Goal: Check status: Check status

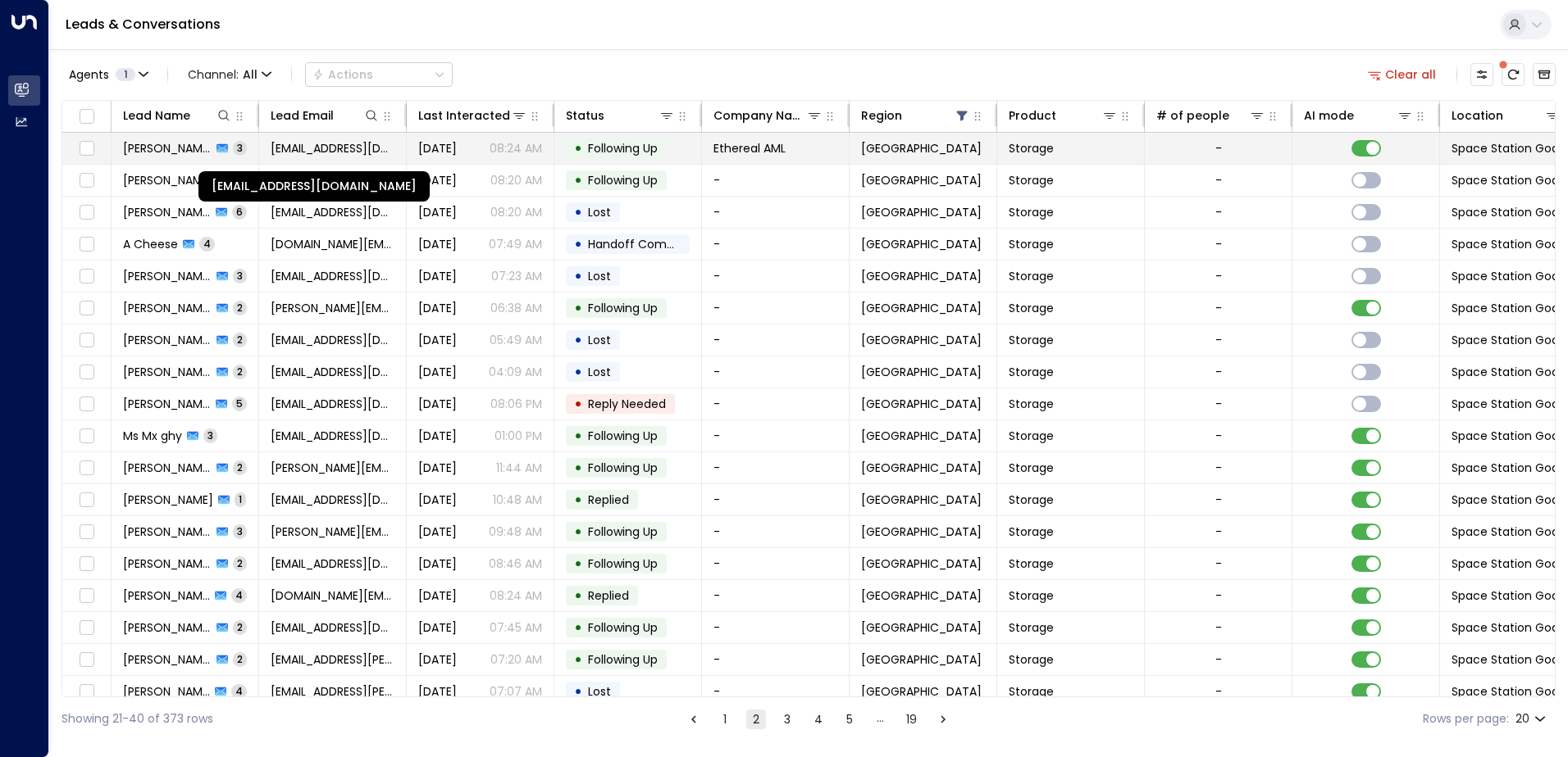
click at [288, 146] on span "[EMAIL_ADDRESS][DOMAIN_NAME]" at bounding box center [333, 148] width 124 height 16
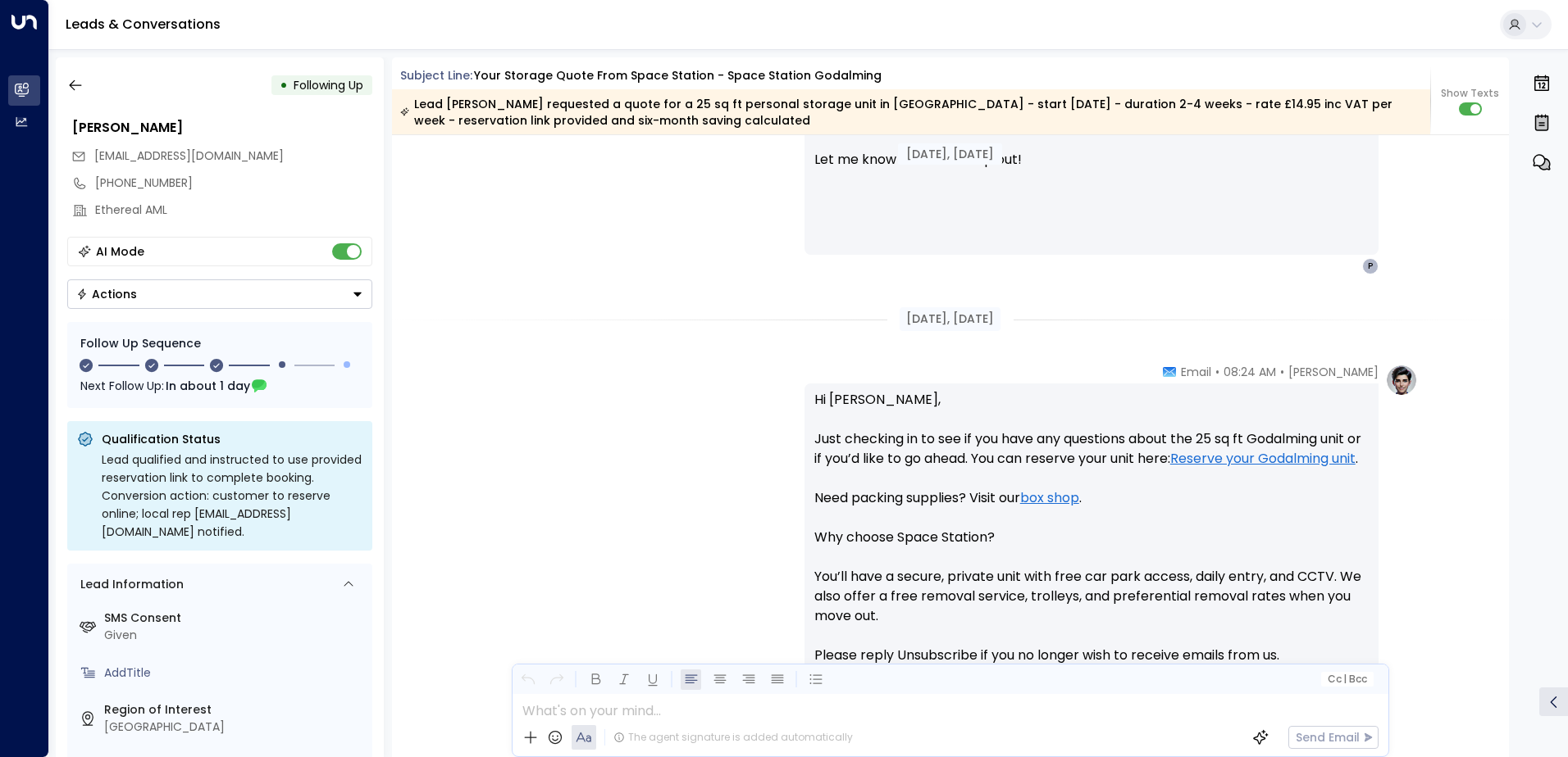
scroll to position [1061, 0]
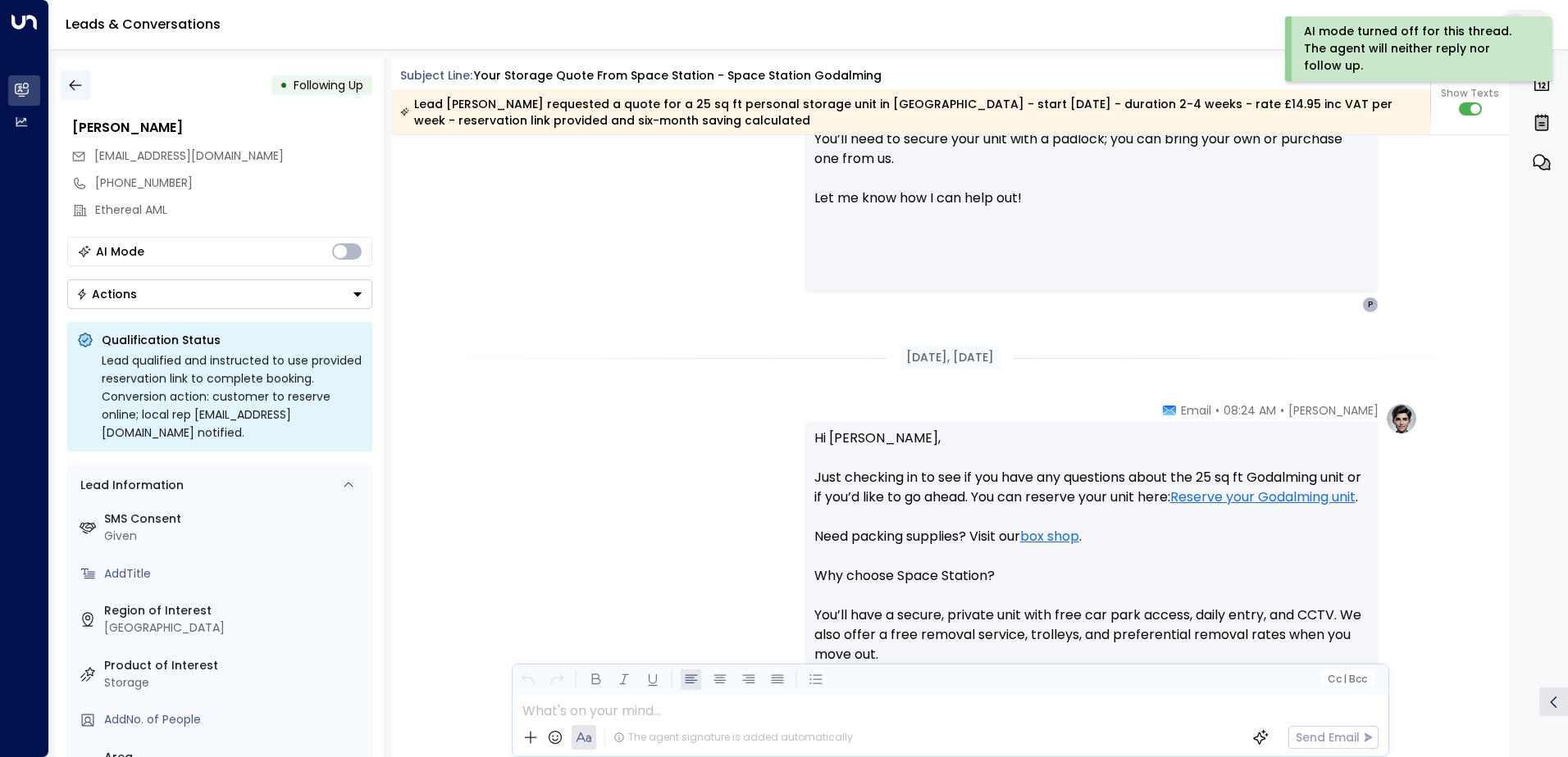
click at [75, 88] on icon "button" at bounding box center [75, 84] width 16 height 16
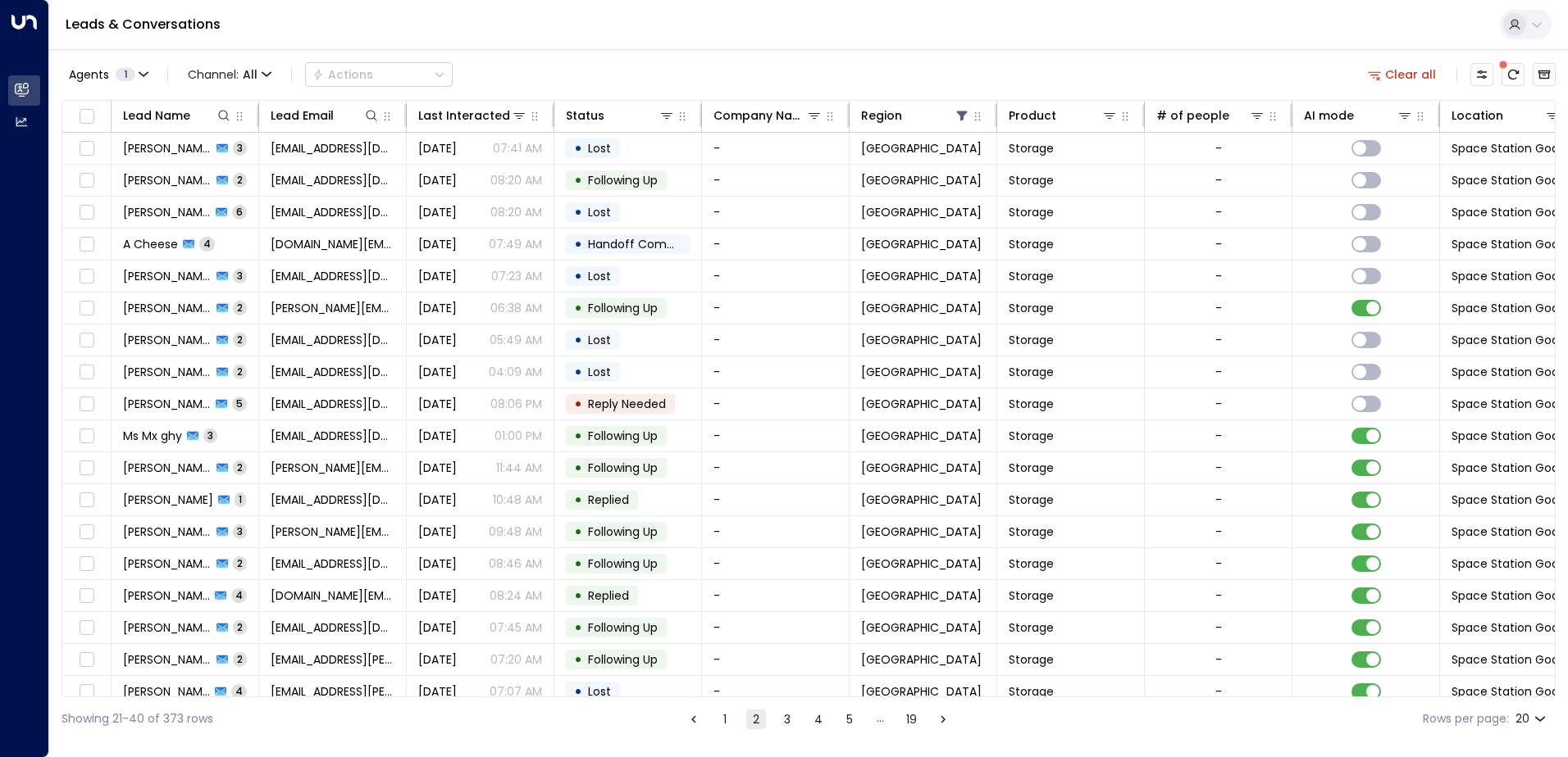
click at [722, 718] on button "1" at bounding box center [725, 719] width 20 height 20
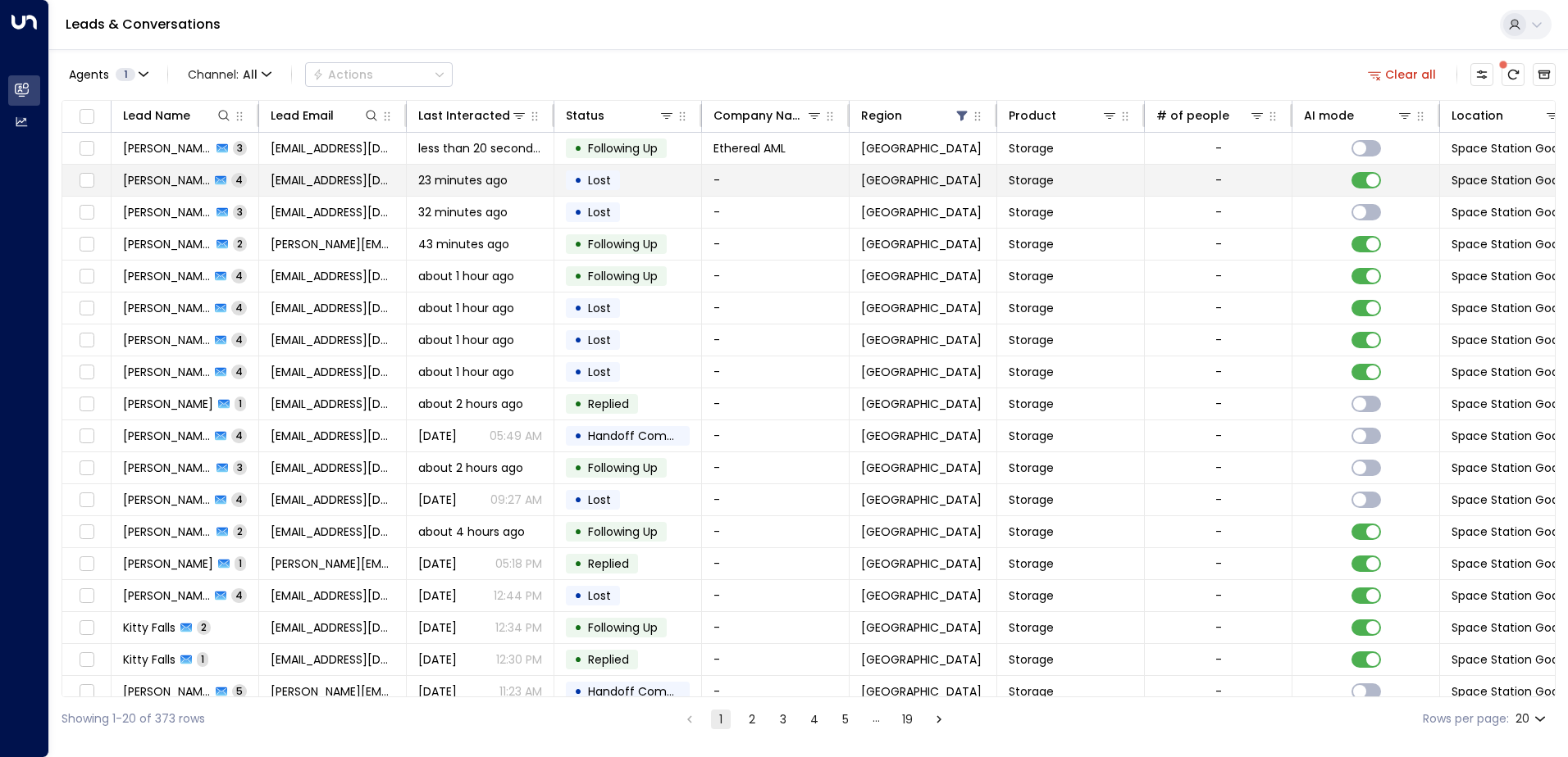
click at [493, 177] on span "23 minutes ago" at bounding box center [463, 180] width 90 height 16
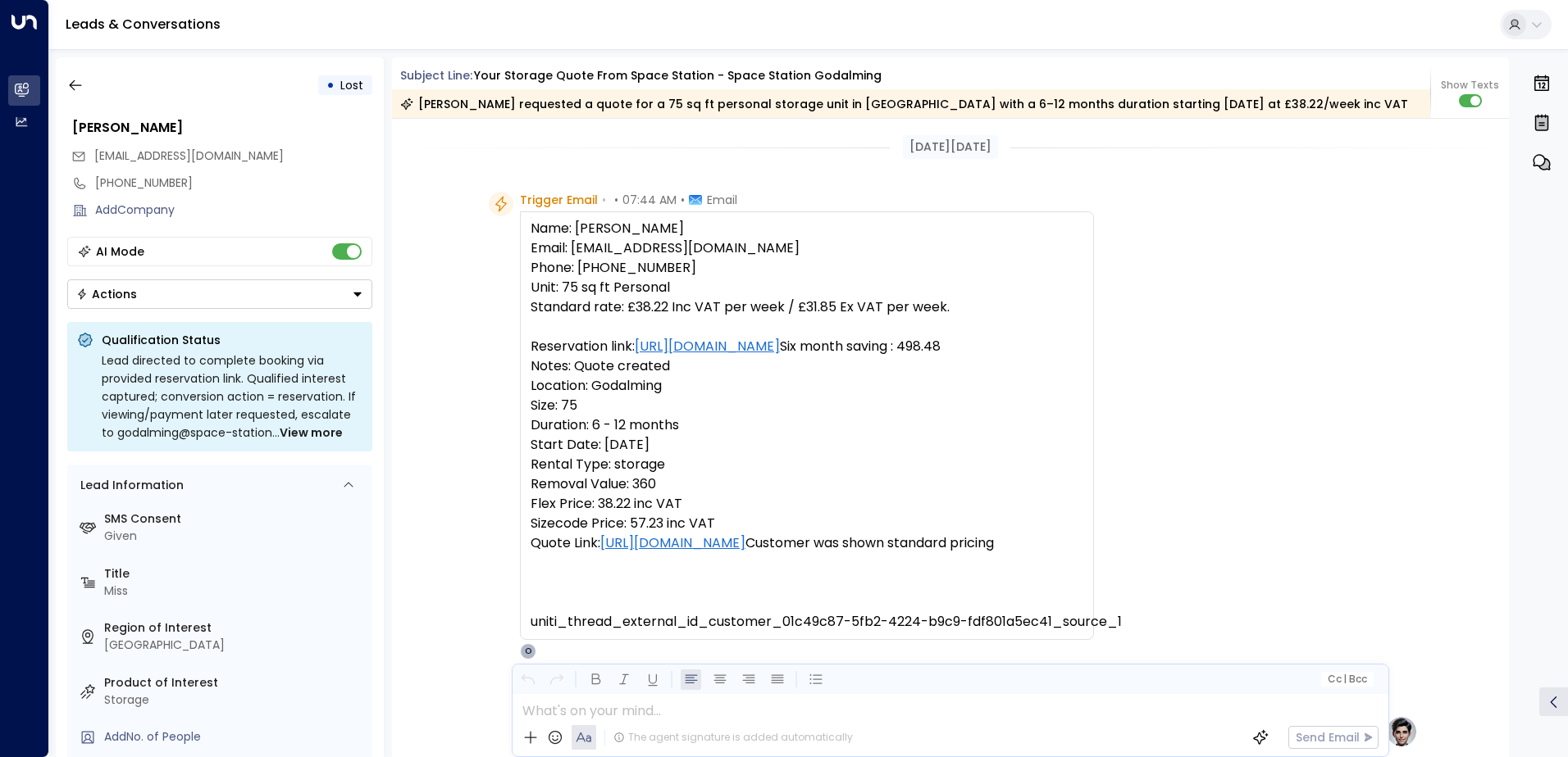
click at [429, 307] on div "Trigger Email • • 07:44 AM • Email Name: [PERSON_NAME] Email: [EMAIL_ADDRESS][D…" at bounding box center [950, 425] width 1117 height 468
